Goal: Information Seeking & Learning: Understand process/instructions

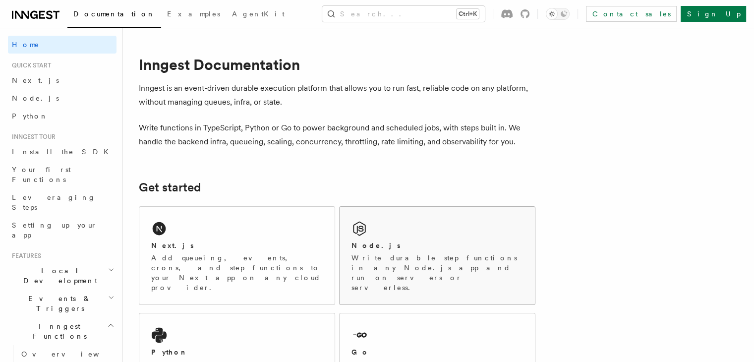
click at [387, 275] on div "Node.js Write durable step functions in any Node.js app and run on servers or s…" at bounding box center [437, 256] width 195 height 98
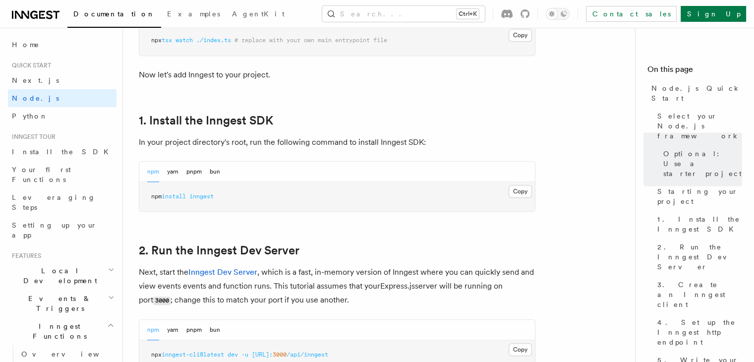
scroll to position [571, 0]
click at [520, 189] on button "Copy Copied" at bounding box center [520, 190] width 23 height 13
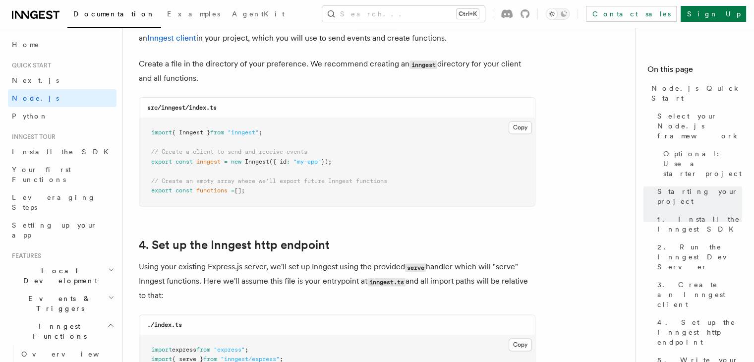
scroll to position [1309, 0]
click at [517, 125] on button "Copy Copied" at bounding box center [520, 127] width 23 height 13
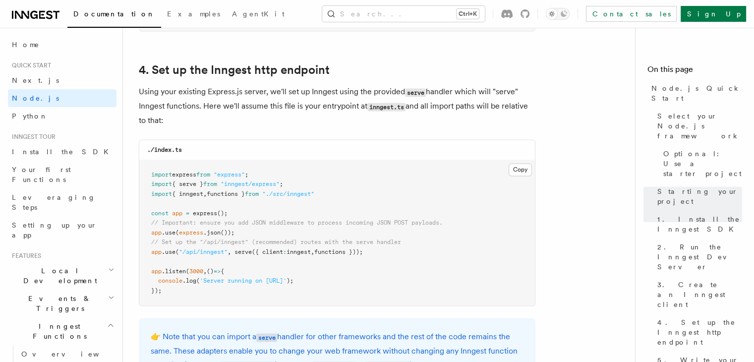
scroll to position [1483, 0]
drag, startPoint x: 151, startPoint y: 256, endPoint x: 375, endPoint y: 253, distance: 223.7
click at [363, 253] on span "app .use ( "/api/inngest" , serve ({ client : inngest , functions }));" at bounding box center [257, 252] width 212 height 7
copy span "app .use ( "/api/inngest" , serve ({ client : inngest , functions }));"
drag, startPoint x: 152, startPoint y: 186, endPoint x: 294, endPoint y: 182, distance: 141.9
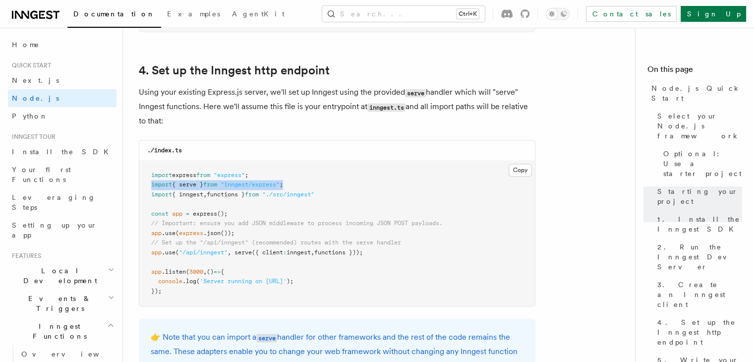
click at [294, 182] on pre "import express from "express" ; import { serve } from "inngest/express" ; impor…" at bounding box center [337, 234] width 396 height 146
copy span "import { serve } from "inngest/express" ;"
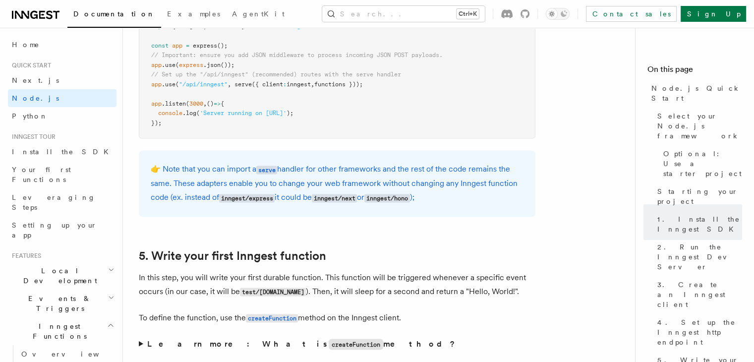
scroll to position [1656, 0]
